Goal: Communication & Community: Share content

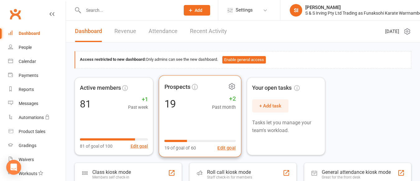
click at [181, 109] on div "19 +2 Past month" at bounding box center [199, 103] width 71 height 14
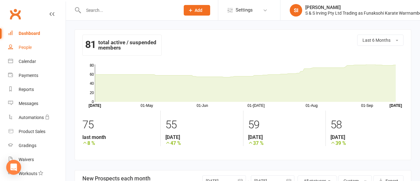
click at [22, 46] on div "People" at bounding box center [25, 47] width 13 height 5
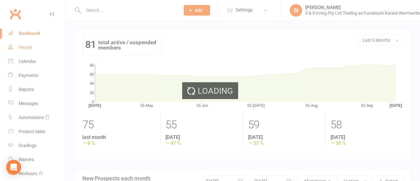
select select "100"
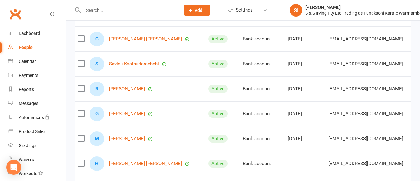
click at [151, 88] on div "R [PERSON_NAME]" at bounding box center [146, 88] width 113 height 15
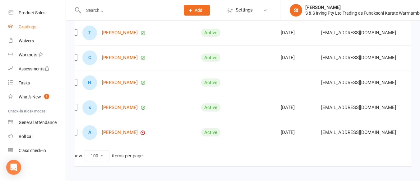
scroll to position [2009, 0]
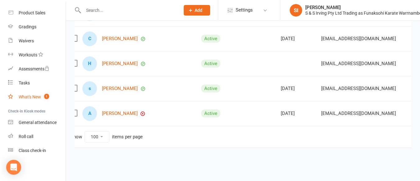
click at [26, 96] on div "What's New" at bounding box center [30, 96] width 22 height 5
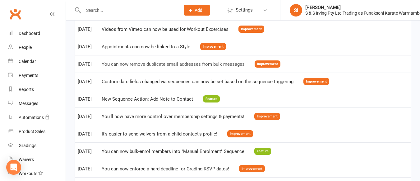
scroll to position [1636, 0]
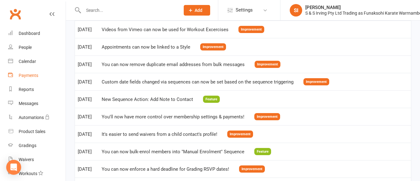
click at [28, 76] on div "Payments" at bounding box center [29, 75] width 20 height 5
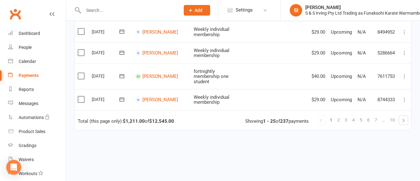
scroll to position [556, 0]
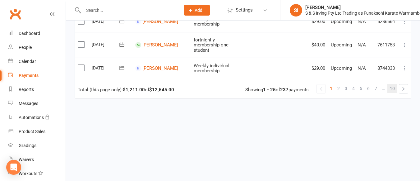
click at [392, 84] on span "10" at bounding box center [392, 88] width 5 height 9
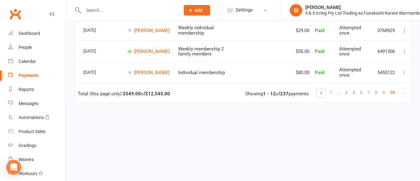
scroll to position [275, 0]
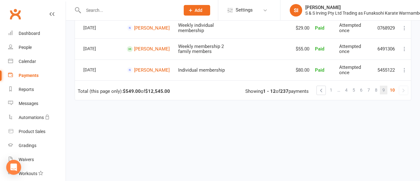
click at [383, 94] on span "9" at bounding box center [383, 89] width 2 height 9
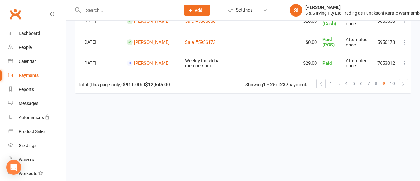
scroll to position [560, 0]
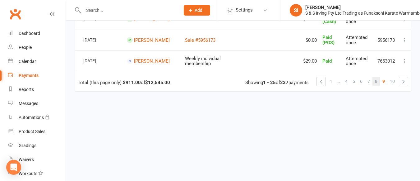
click at [374, 84] on link "8" at bounding box center [375, 81] width 7 height 9
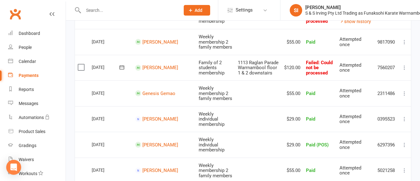
scroll to position [295, 0]
click at [405, 65] on icon at bounding box center [404, 68] width 6 height 6
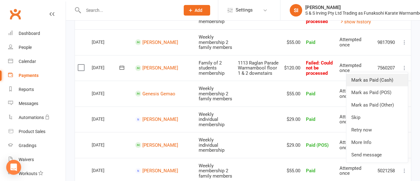
click at [379, 74] on link "Mark as Paid (Cash)" at bounding box center [377, 80] width 62 height 12
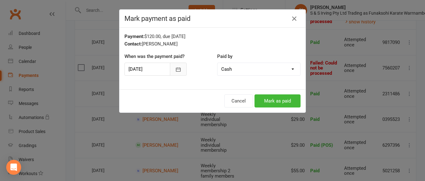
click at [176, 68] on icon "button" at bounding box center [178, 69] width 6 height 6
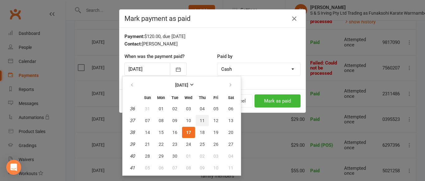
click at [202, 120] on span "11" at bounding box center [202, 120] width 5 height 5
type input "[DATE]"
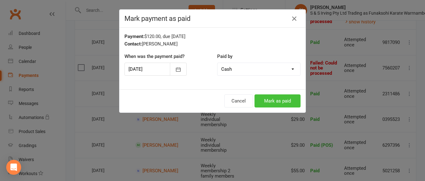
click at [265, 100] on button "Mark as paid" at bounding box center [277, 100] width 46 height 13
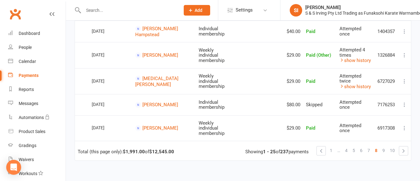
scroll to position [613, 0]
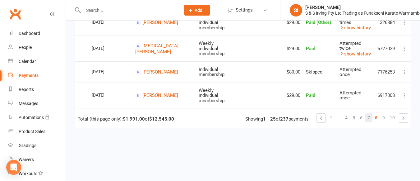
click at [369, 113] on span "7" at bounding box center [368, 117] width 2 height 9
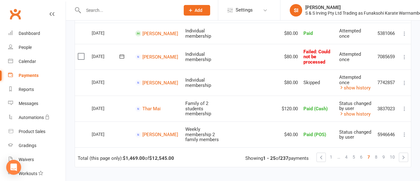
scroll to position [578, 0]
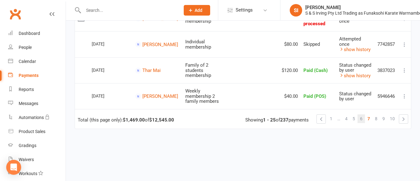
click at [359, 114] on link "6" at bounding box center [360, 118] width 7 height 9
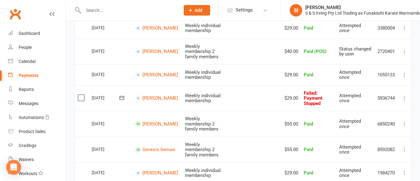
scroll to position [498, 0]
click at [160, 95] on link "[PERSON_NAME]" at bounding box center [160, 98] width 36 height 6
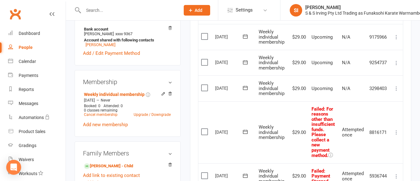
scroll to position [190, 0]
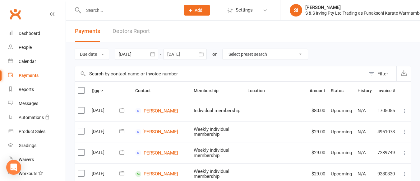
scroll to position [13, 0]
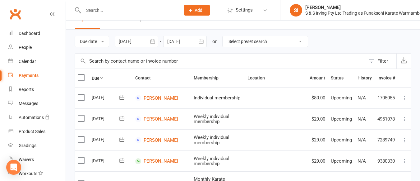
click at [152, 45] on button "button" at bounding box center [152, 41] width 11 height 11
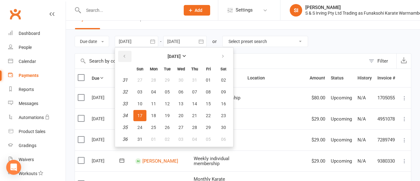
click at [126, 55] on icon "button" at bounding box center [124, 56] width 4 height 5
click at [185, 127] on button "30" at bounding box center [180, 127] width 13 height 11
type input "[DATE]"
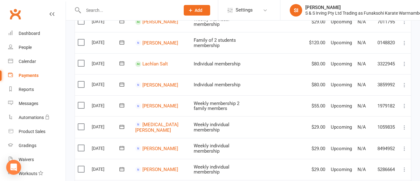
scroll to position [556, 0]
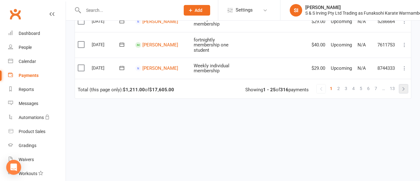
click at [402, 84] on link at bounding box center [403, 88] width 9 height 9
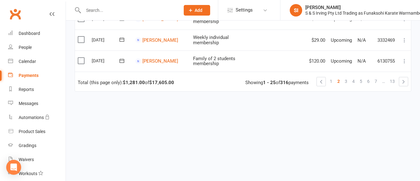
scroll to position [559, 0]
click at [394, 82] on span "13" at bounding box center [392, 81] width 5 height 9
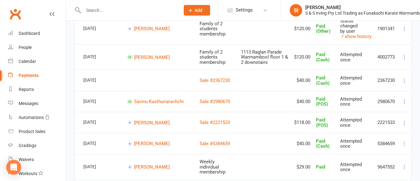
scroll to position [393, 0]
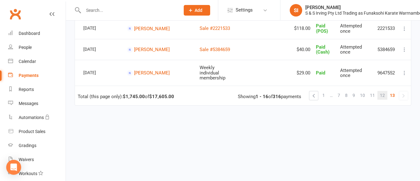
click at [379, 91] on link "12" at bounding box center [382, 95] width 10 height 9
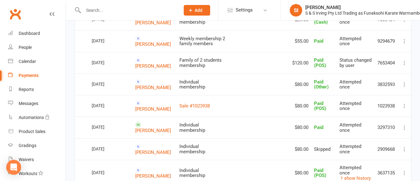
scroll to position [571, 0]
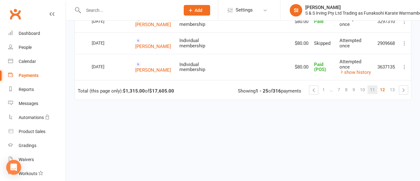
click at [374, 85] on span "11" at bounding box center [372, 89] width 5 height 9
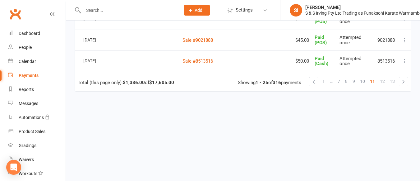
scroll to position [564, 0]
click at [364, 78] on span "10" at bounding box center [362, 81] width 5 height 9
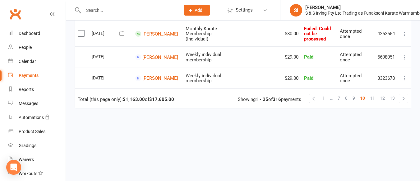
scroll to position [566, 0]
click at [351, 93] on link "9" at bounding box center [353, 97] width 7 height 9
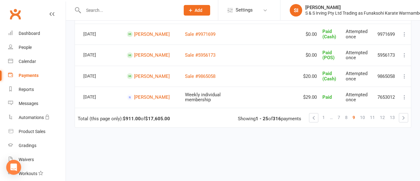
scroll to position [560, 0]
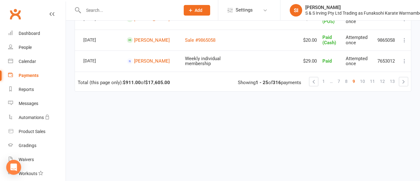
click at [346, 86] on li "8" at bounding box center [345, 81] width 7 height 9
click at [346, 84] on span "8" at bounding box center [346, 81] width 2 height 9
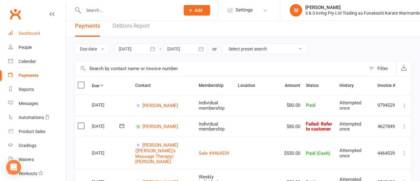
scroll to position [5, 0]
click at [25, 103] on div "Messages" at bounding box center [29, 103] width 20 height 5
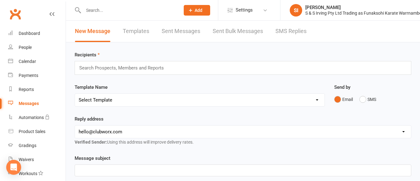
click at [141, 67] on input "text" at bounding box center [124, 68] width 91 height 8
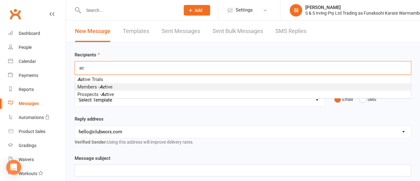
type input "ac"
click at [115, 90] on li "Members - Ac tive" at bounding box center [243, 86] width 336 height 7
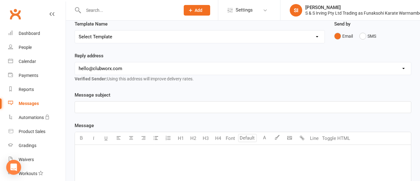
scroll to position [65, 0]
click at [96, 105] on p "﻿" at bounding box center [243, 106] width 328 height 7
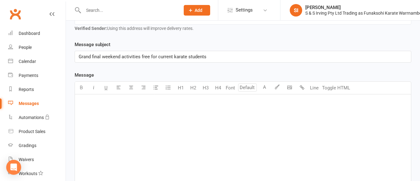
click at [97, 123] on div "﻿" at bounding box center [243, 140] width 336 height 93
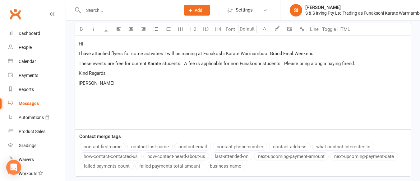
scroll to position [173, 0]
click at [85, 94] on p "﻿" at bounding box center [243, 92] width 328 height 7
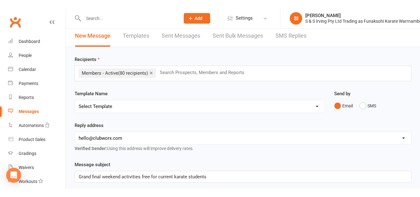
scroll to position [0, 0]
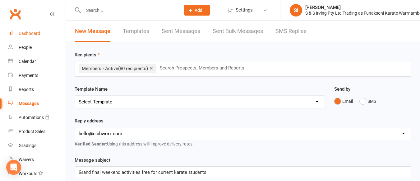
click at [38, 35] on div "Dashboard" at bounding box center [29, 33] width 21 height 5
